Goal: Find specific page/section: Find specific page/section

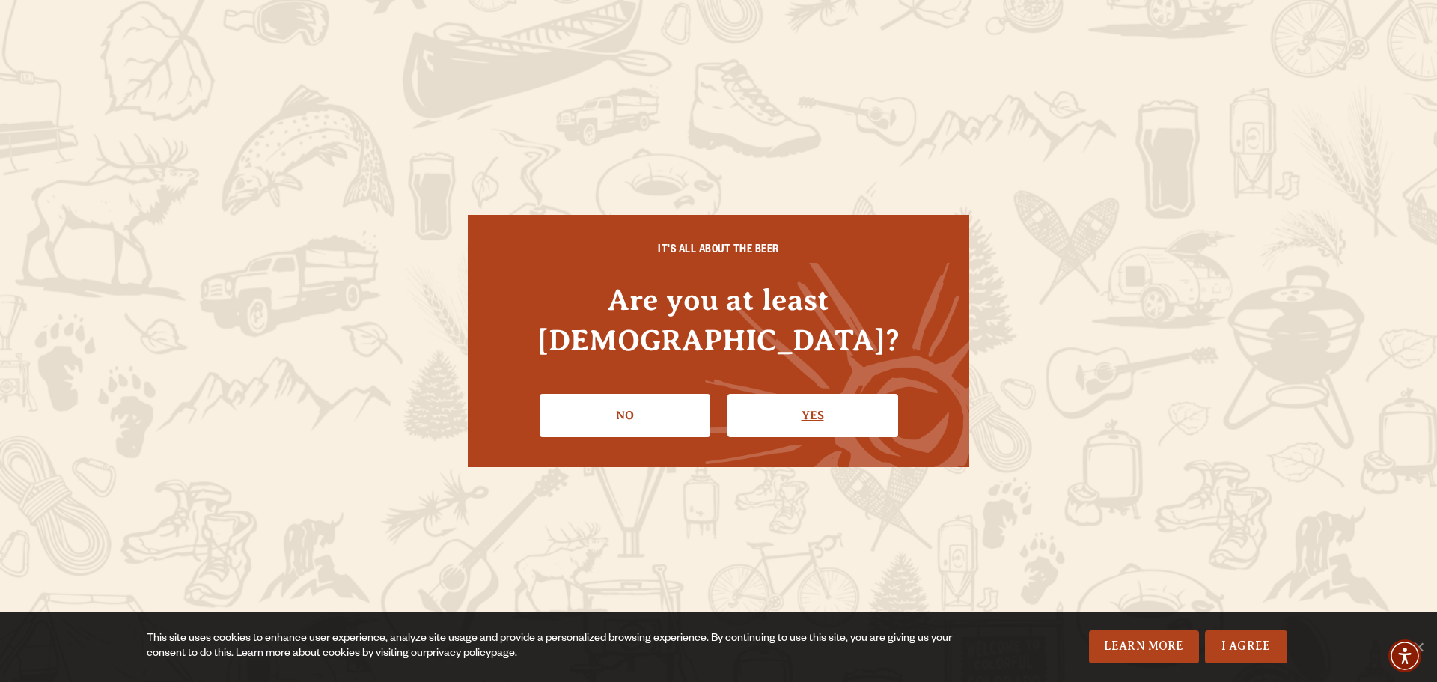
click at [813, 395] on link "Yes" at bounding box center [813, 415] width 171 height 43
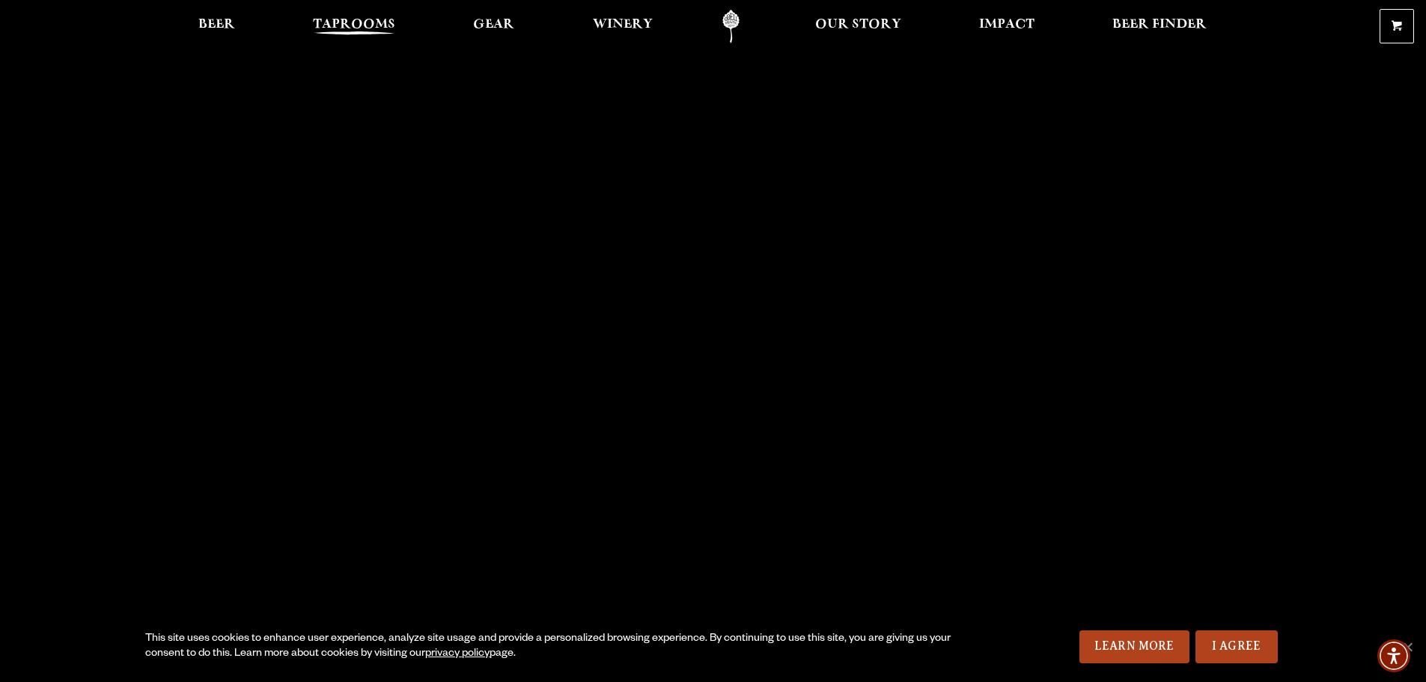
click at [350, 19] on span "Taprooms" at bounding box center [354, 25] width 82 height 12
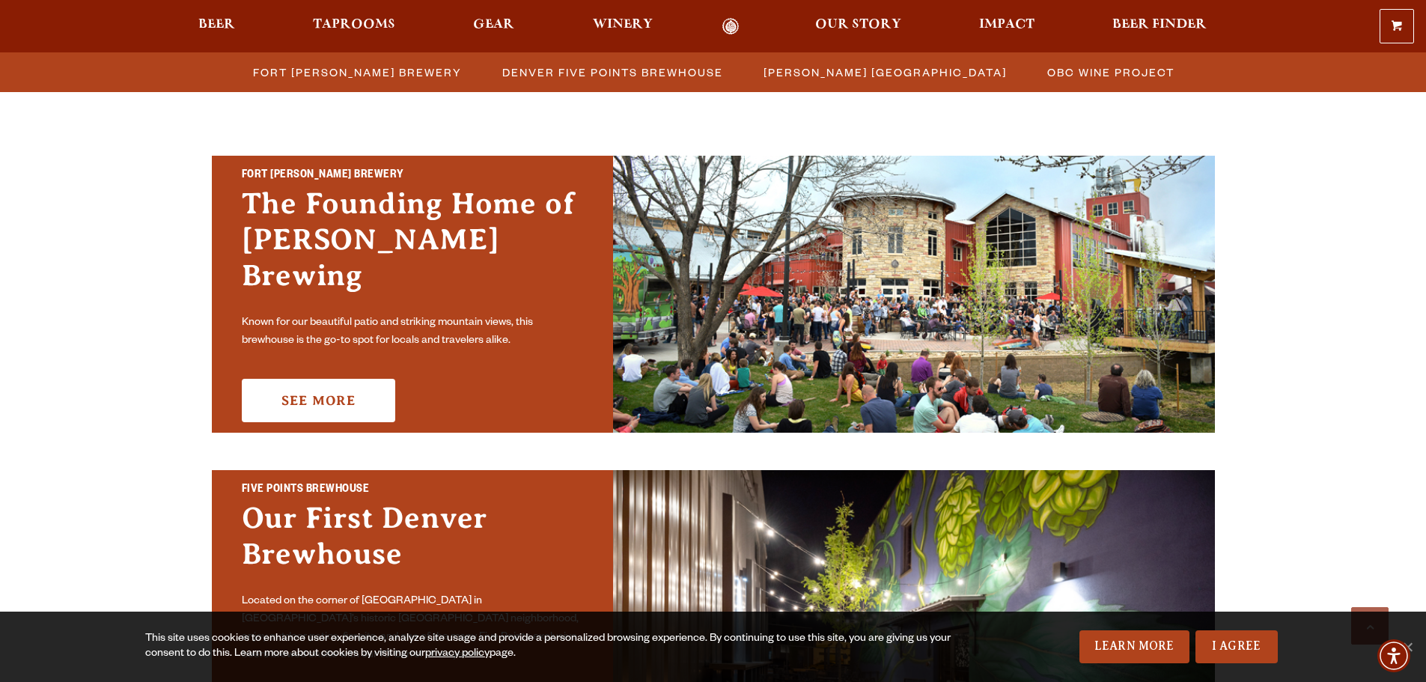
scroll to position [449, 0]
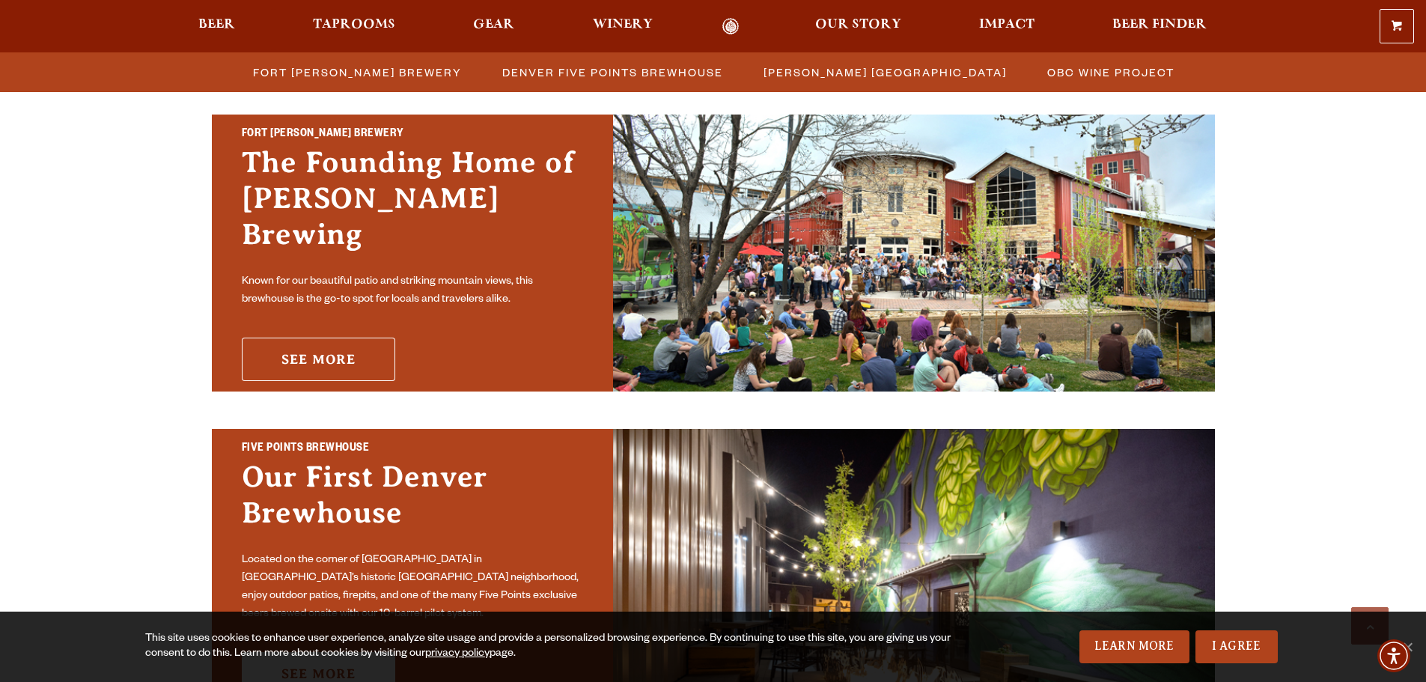
click at [323, 338] on link "See More" at bounding box center [318, 359] width 153 height 43
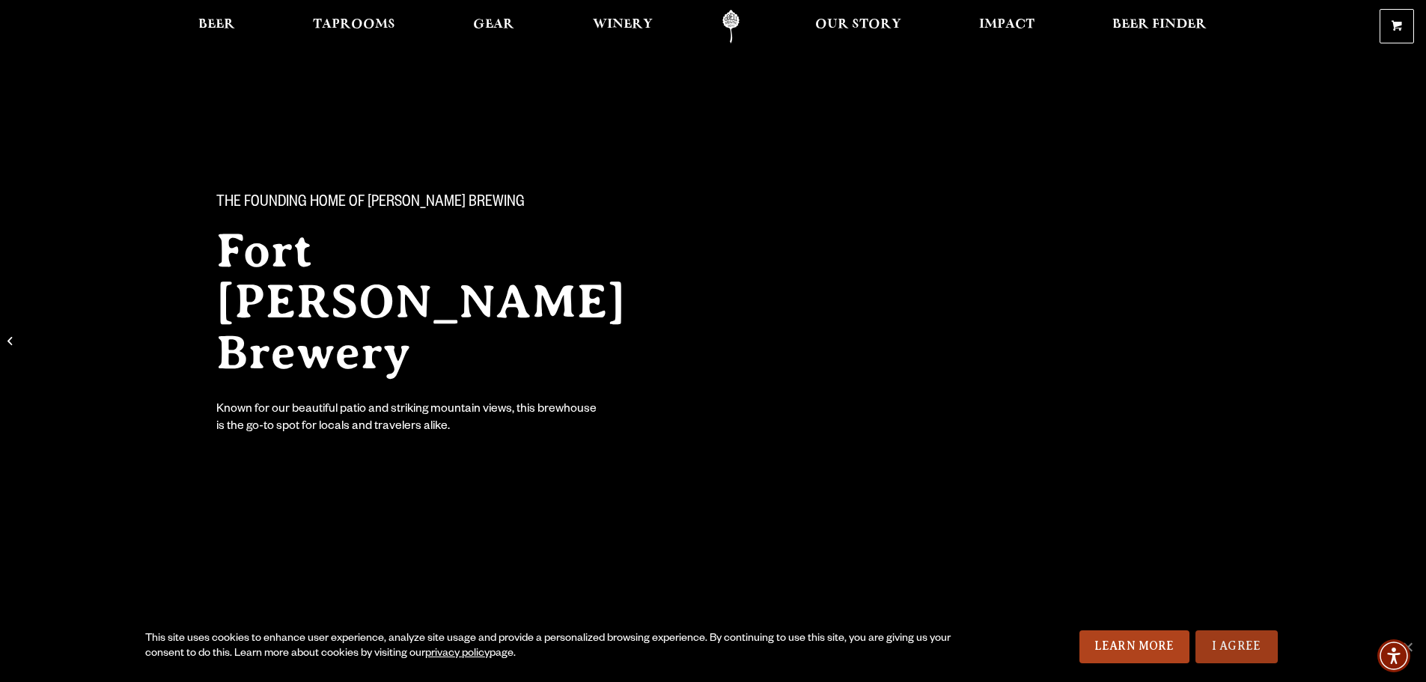
click at [1252, 644] on link "I Agree" at bounding box center [1237, 646] width 82 height 33
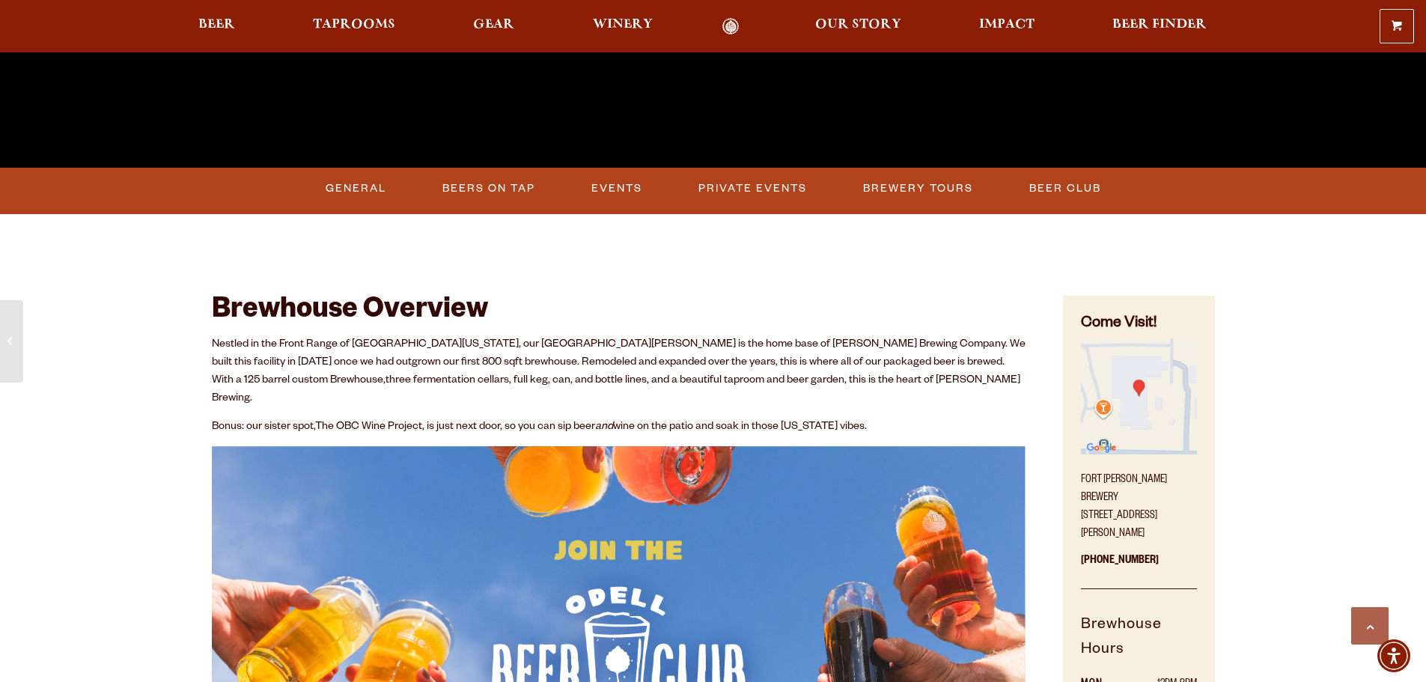
scroll to position [749, 0]
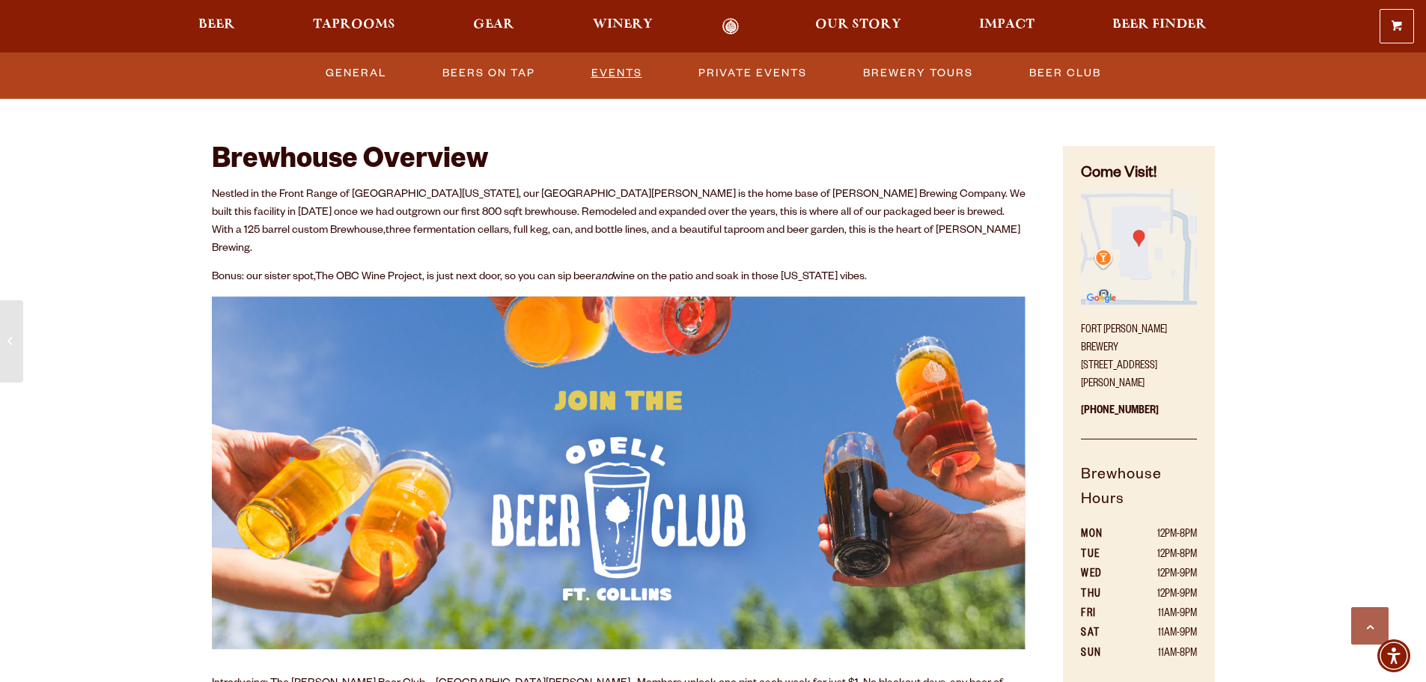
click at [612, 76] on link "Events" at bounding box center [616, 73] width 63 height 34
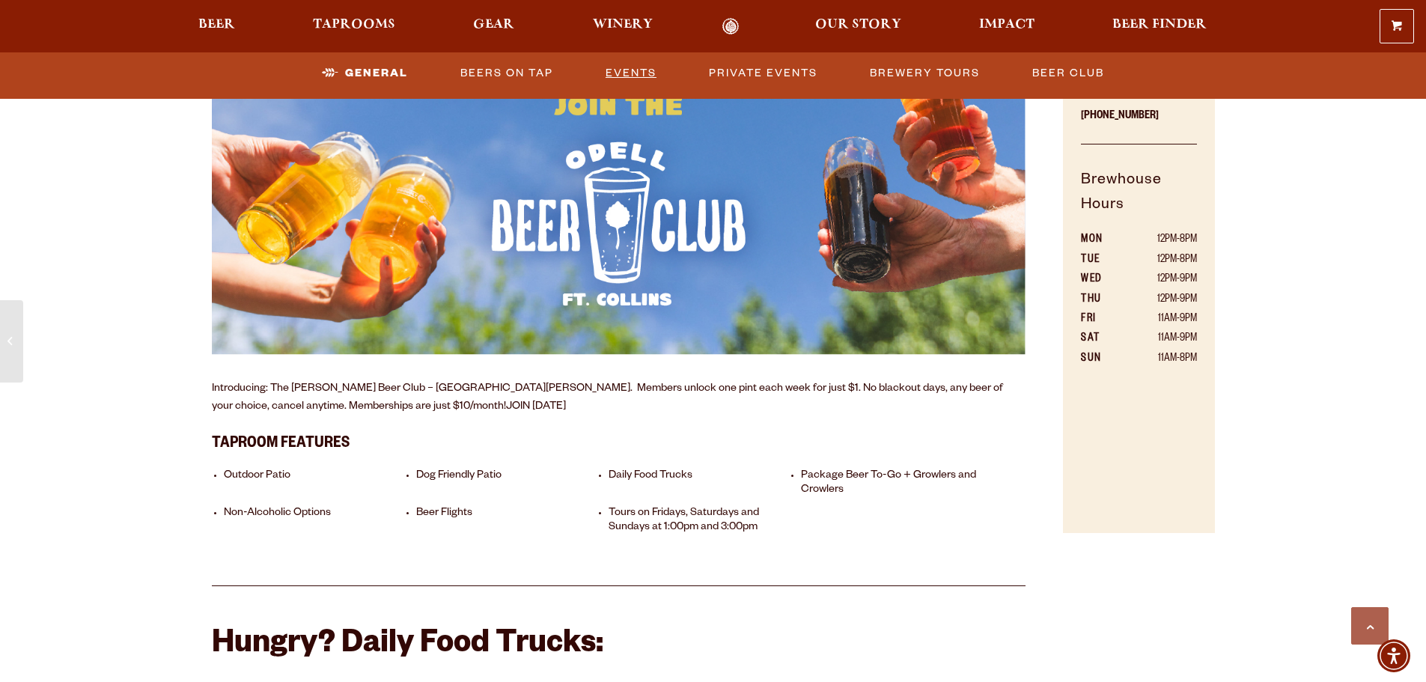
scroll to position [669, 0]
